Goal: Find specific page/section: Find specific page/section

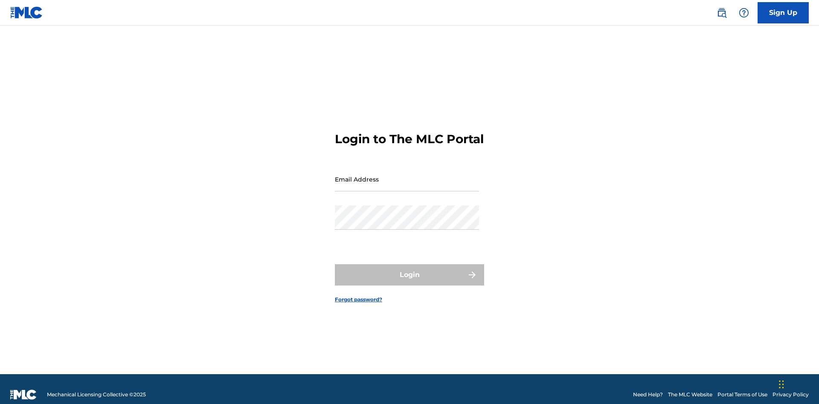
scroll to position [11, 0]
click at [407, 175] on input "Email Address" at bounding box center [407, 179] width 144 height 24
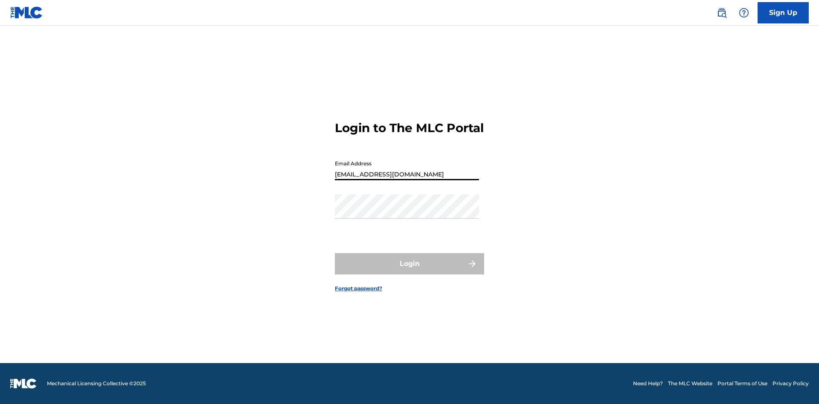
type input "XenaSongwriter@gmail.com"
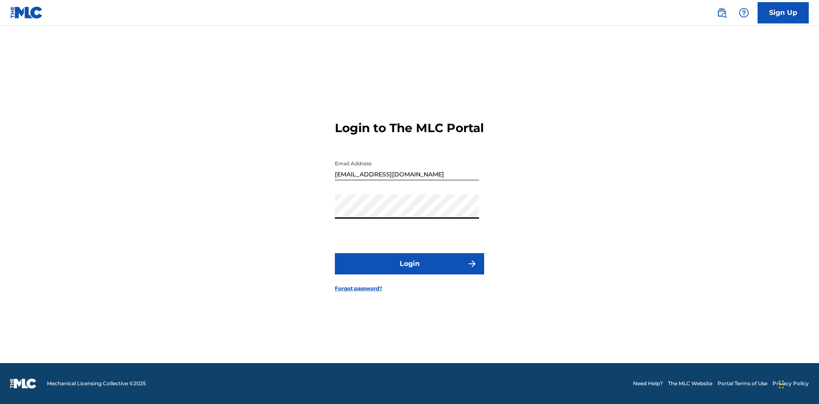
click at [410, 271] on button "Login" at bounding box center [409, 263] width 149 height 21
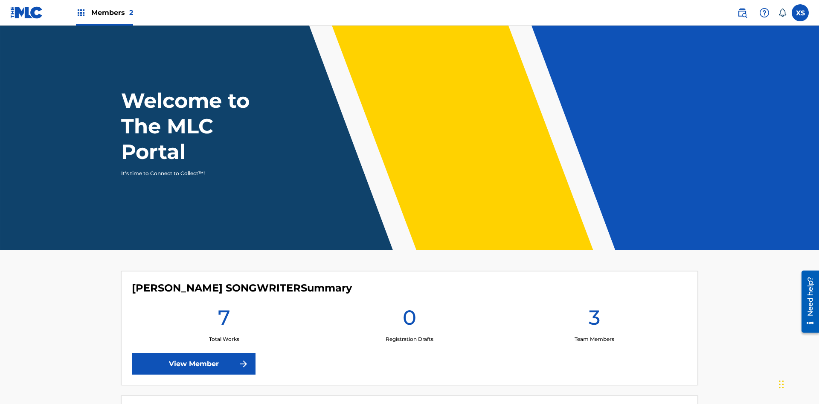
click at [104, 12] on span "Members 2" at bounding box center [112, 13] width 42 height 10
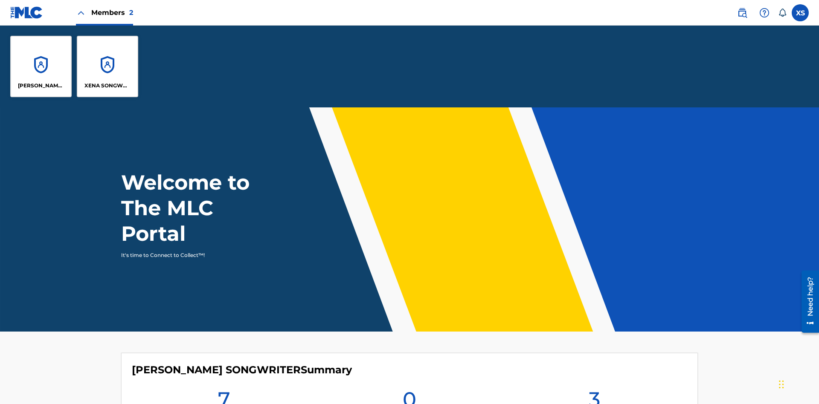
click at [41, 86] on p "CLEO SONGWRITER" at bounding box center [41, 86] width 47 height 8
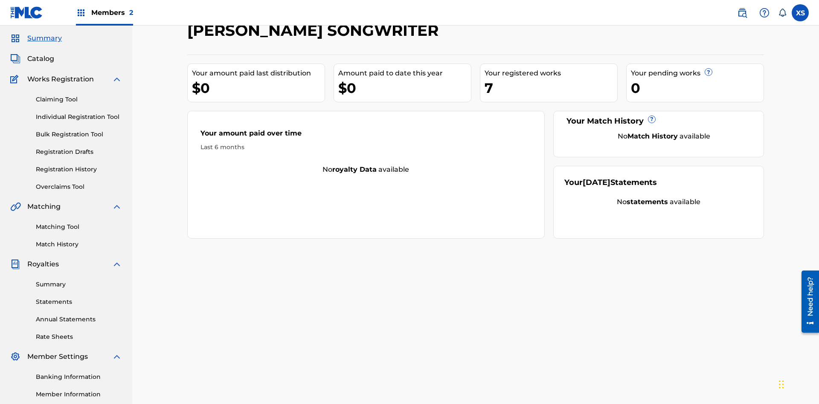
click at [41, 56] on span "Catalog" at bounding box center [40, 59] width 27 height 10
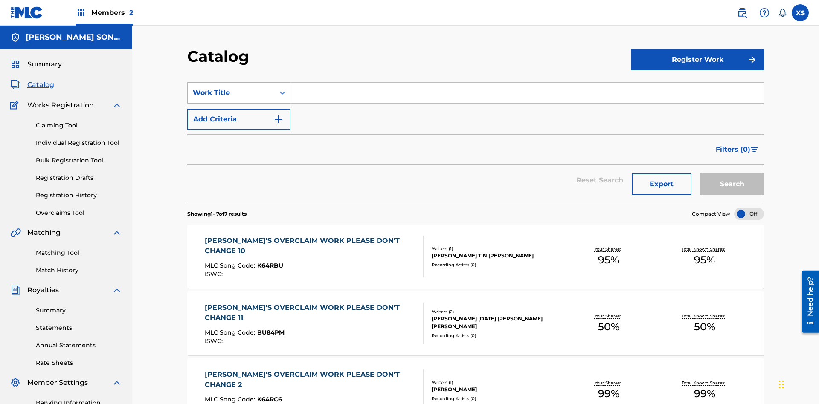
click at [231, 88] on div "Work Title" at bounding box center [231, 93] width 77 height 10
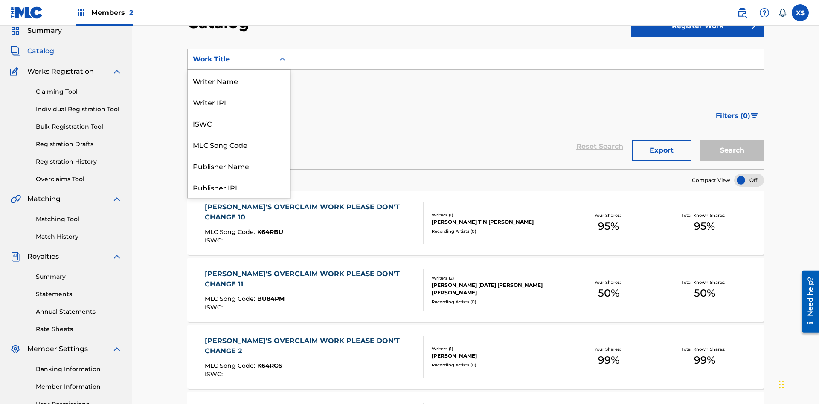
scroll to position [128, 0]
click at [239, 187] on div "Work Title" at bounding box center [239, 187] width 102 height 21
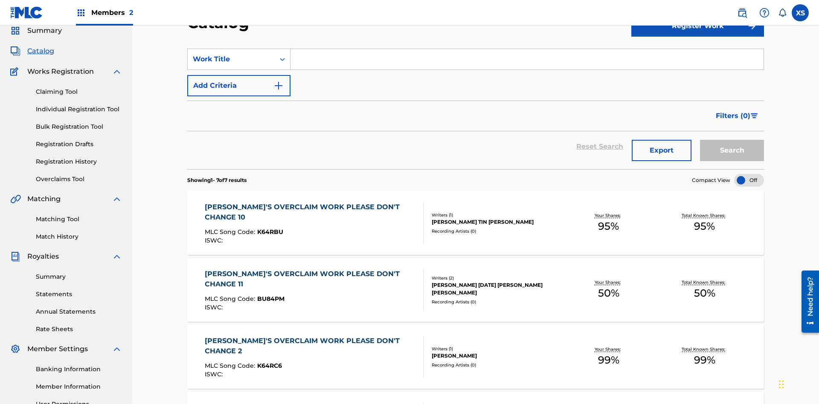
click at [527, 61] on input "Search Form" at bounding box center [527, 59] width 473 height 20
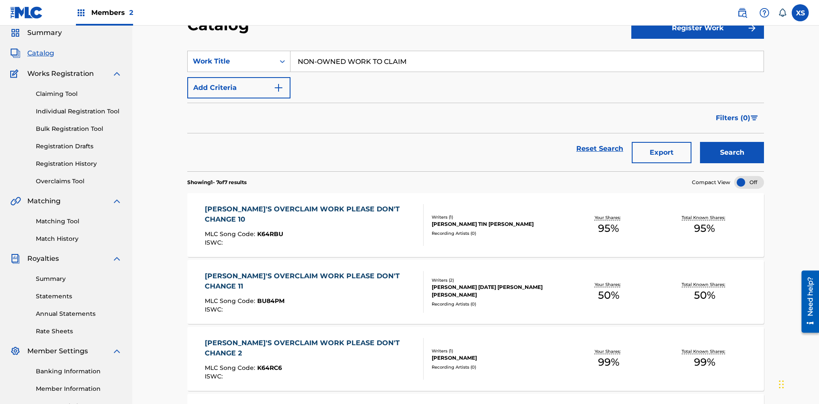
type input "NON-OWNED WORK TO CLAIM"
click at [732, 142] on button "Search" at bounding box center [732, 152] width 64 height 21
